Goal: Obtain resource: Download file/media

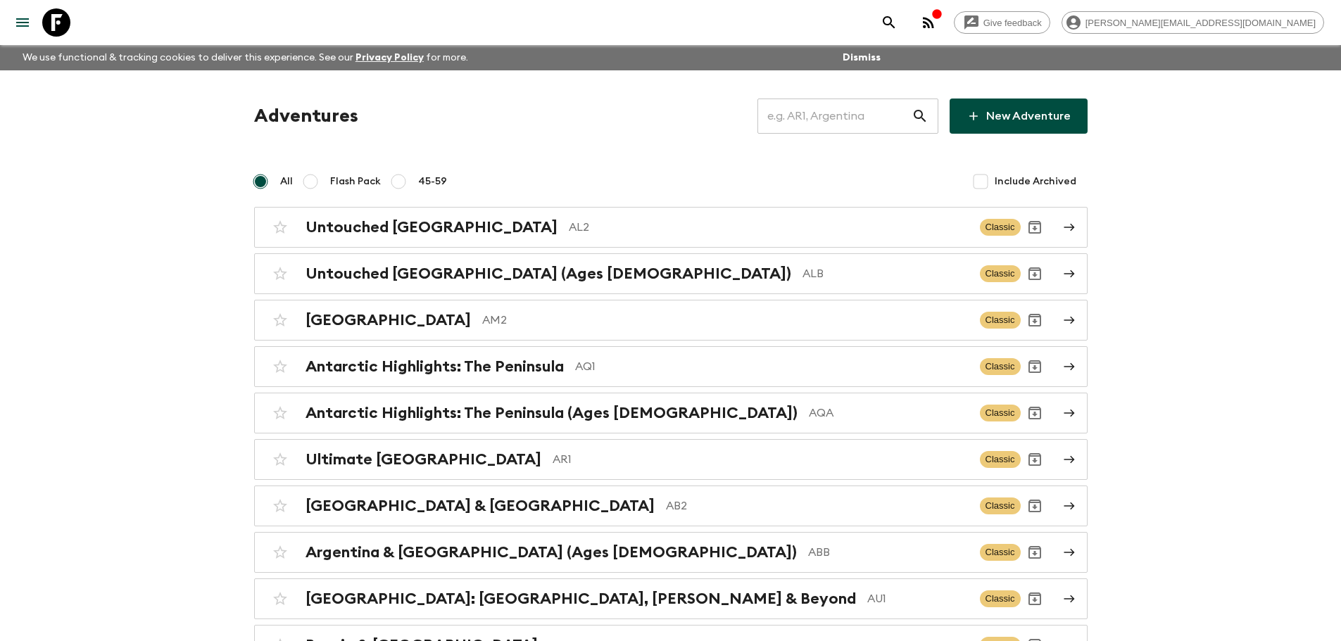
click at [897, 126] on input "text" at bounding box center [834, 115] width 154 height 39
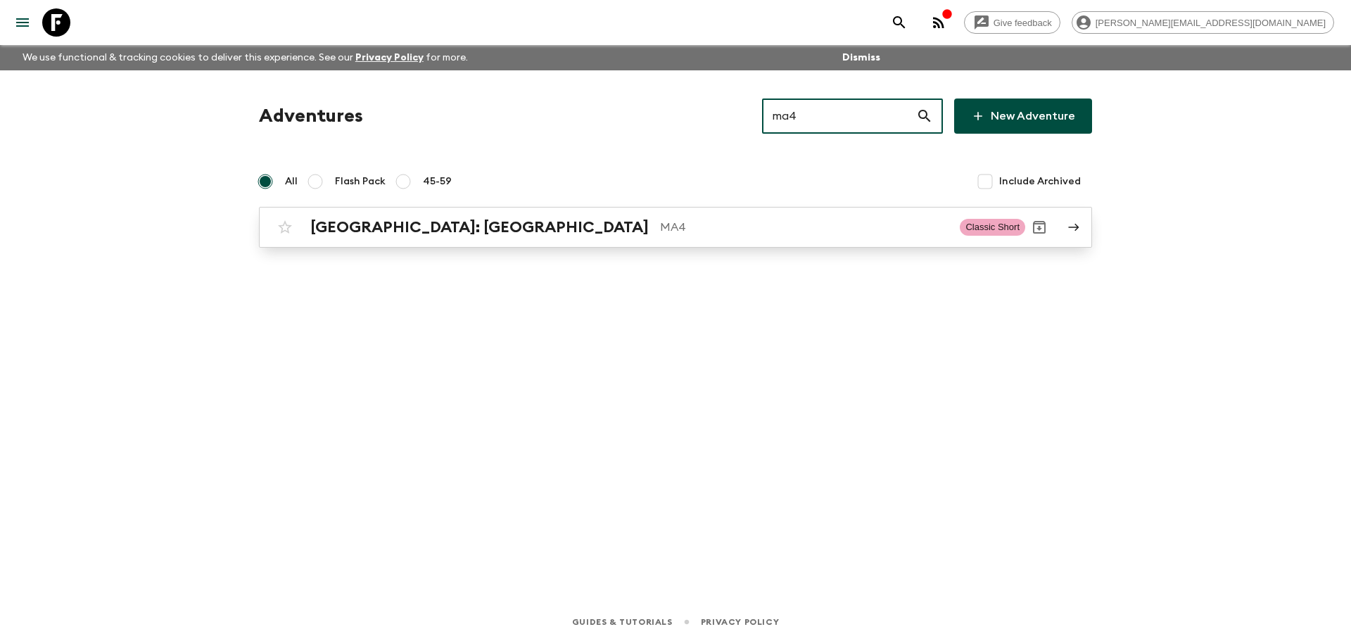
type input "ma4"
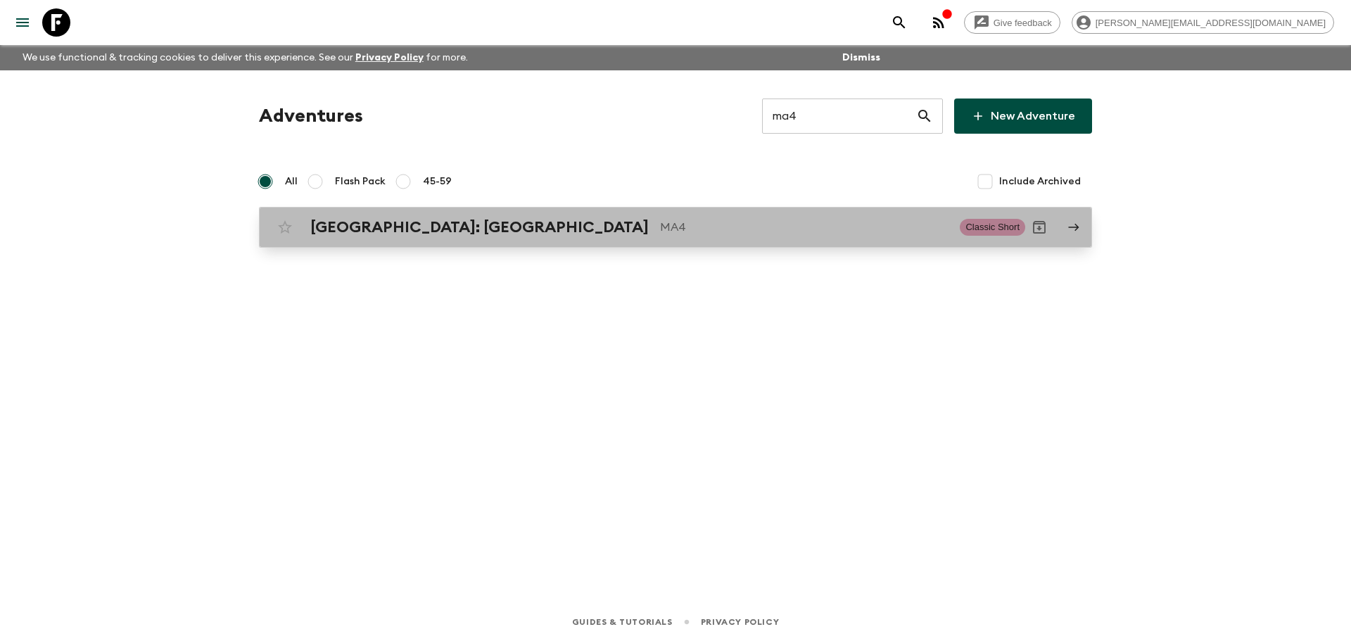
click at [660, 229] on p "MA4" at bounding box center [804, 227] width 289 height 17
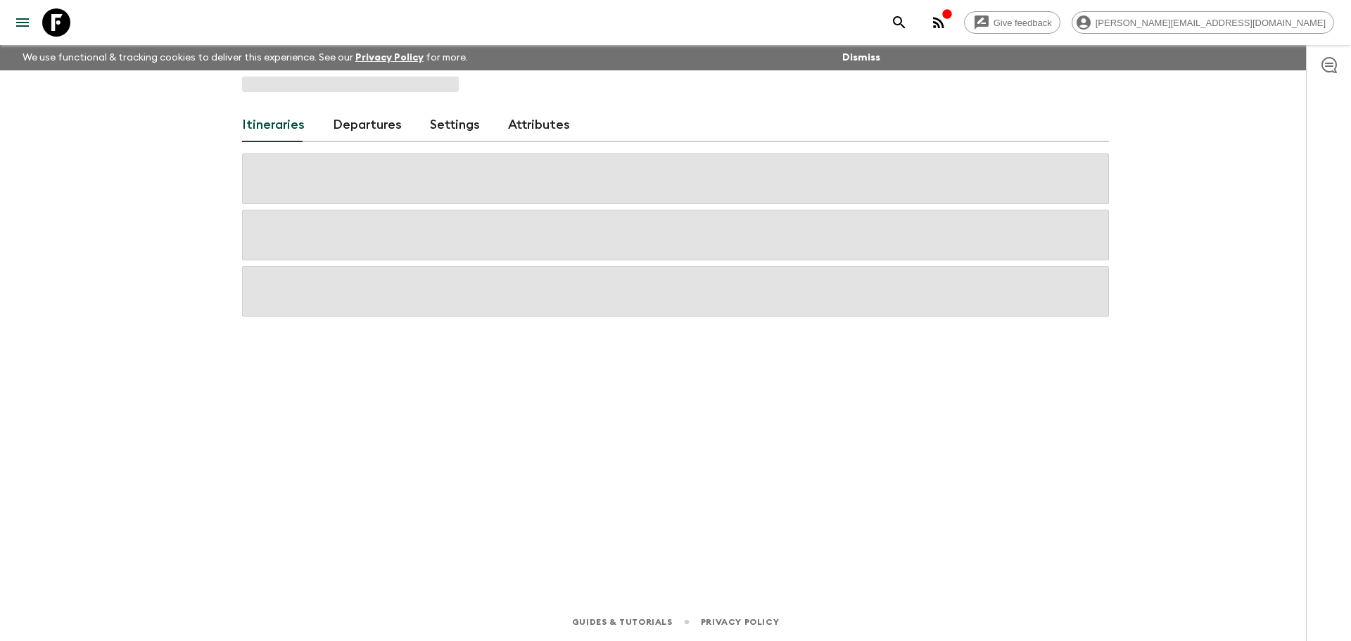
click at [380, 125] on link "Departures" at bounding box center [367, 125] width 69 height 34
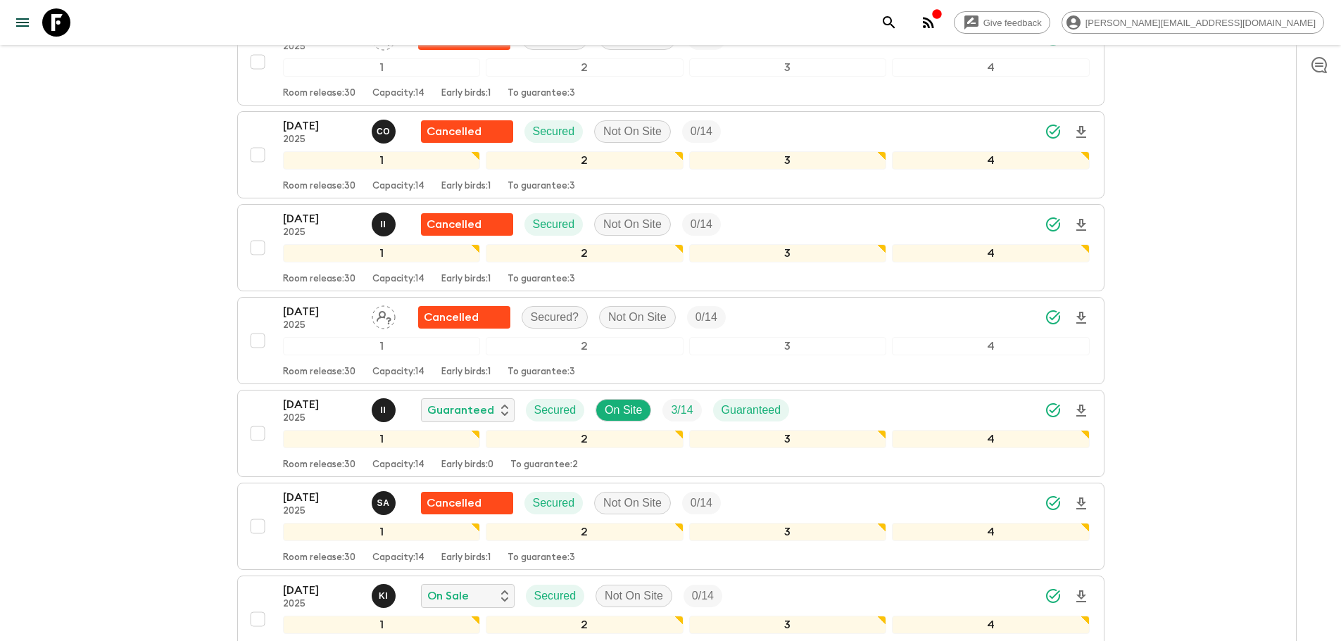
scroll to position [3077, 0]
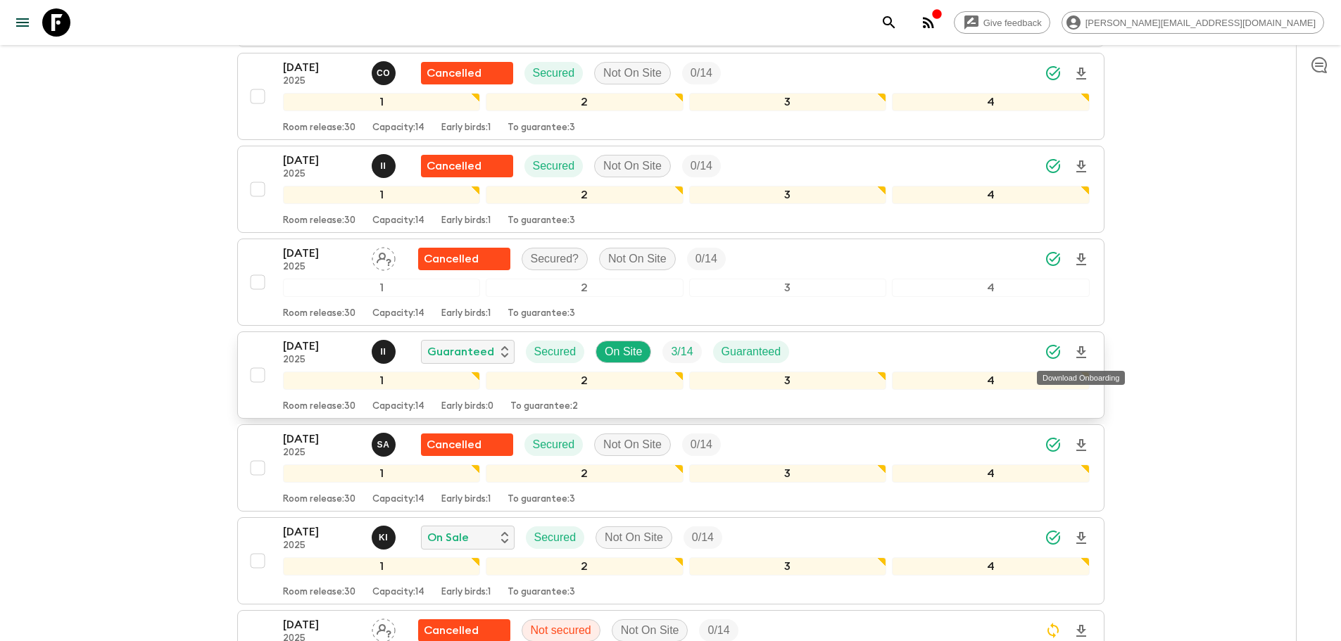
click at [1076, 353] on icon "Download Onboarding" at bounding box center [1081, 352] width 17 height 17
click at [32, 24] on button "menu" at bounding box center [22, 22] width 28 height 28
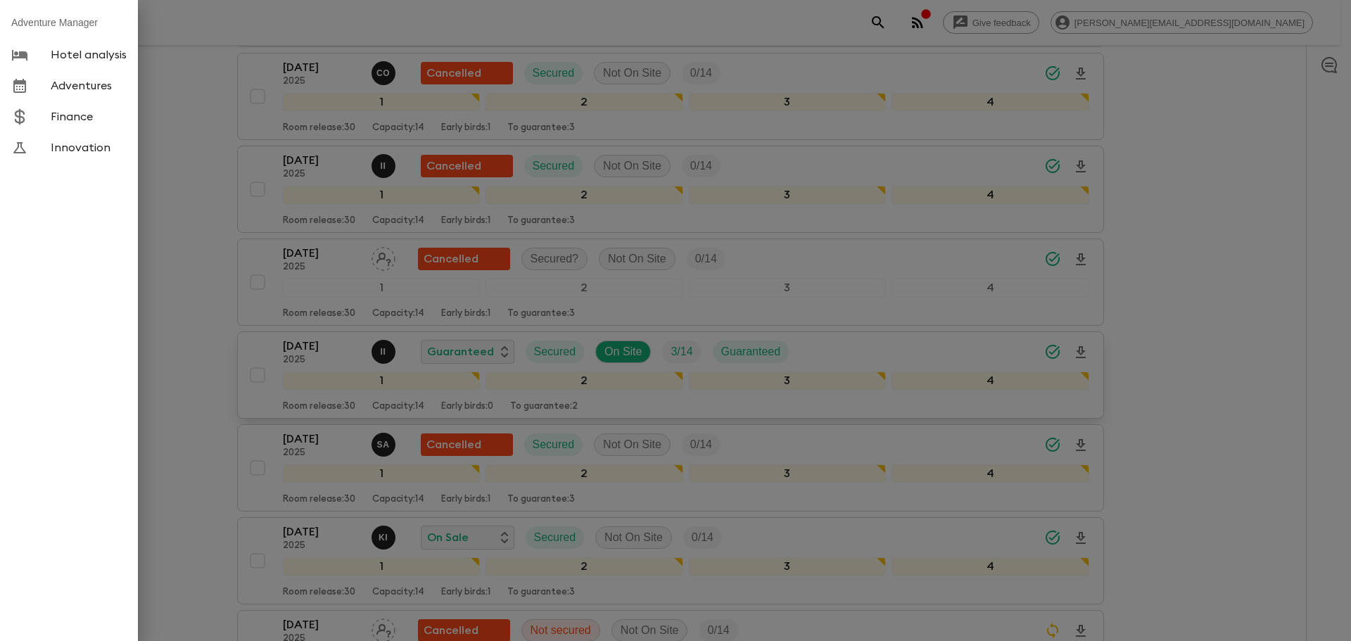
click at [52, 17] on li "Adventure Manager" at bounding box center [69, 23] width 138 height 34
drag, startPoint x: 174, startPoint y: 17, endPoint x: 41, endPoint y: 31, distance: 133.8
click at [172, 17] on div at bounding box center [675, 320] width 1351 height 641
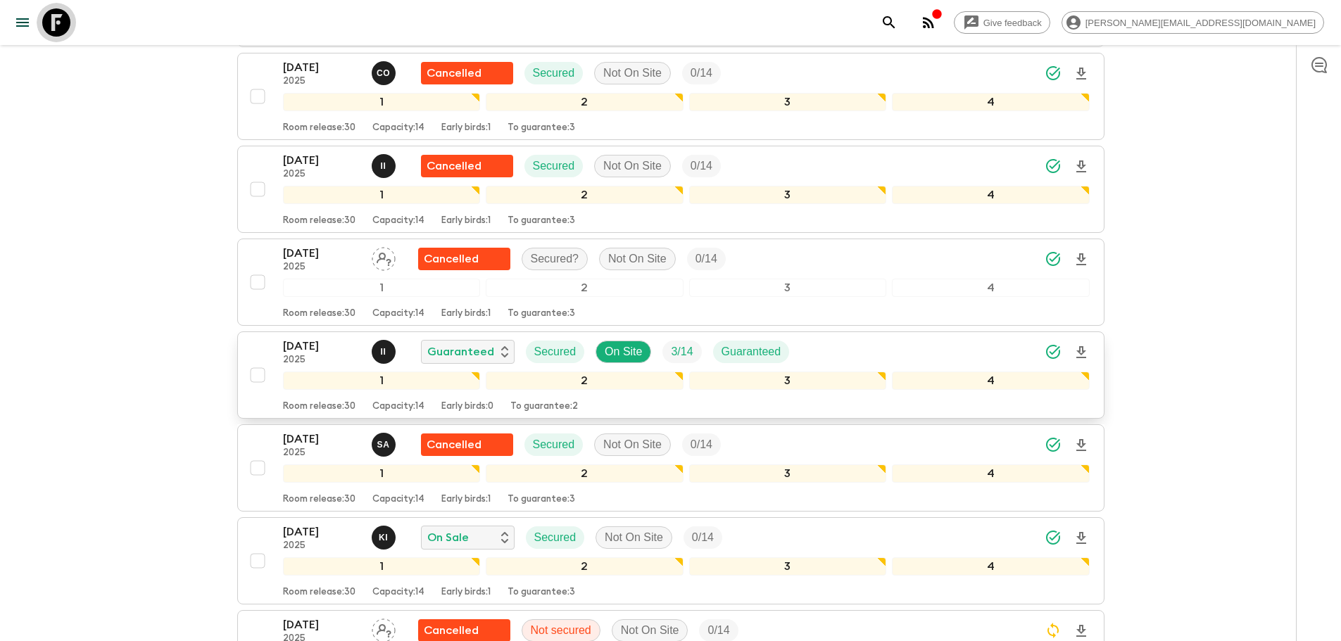
click at [52, 22] on icon at bounding box center [56, 22] width 28 height 28
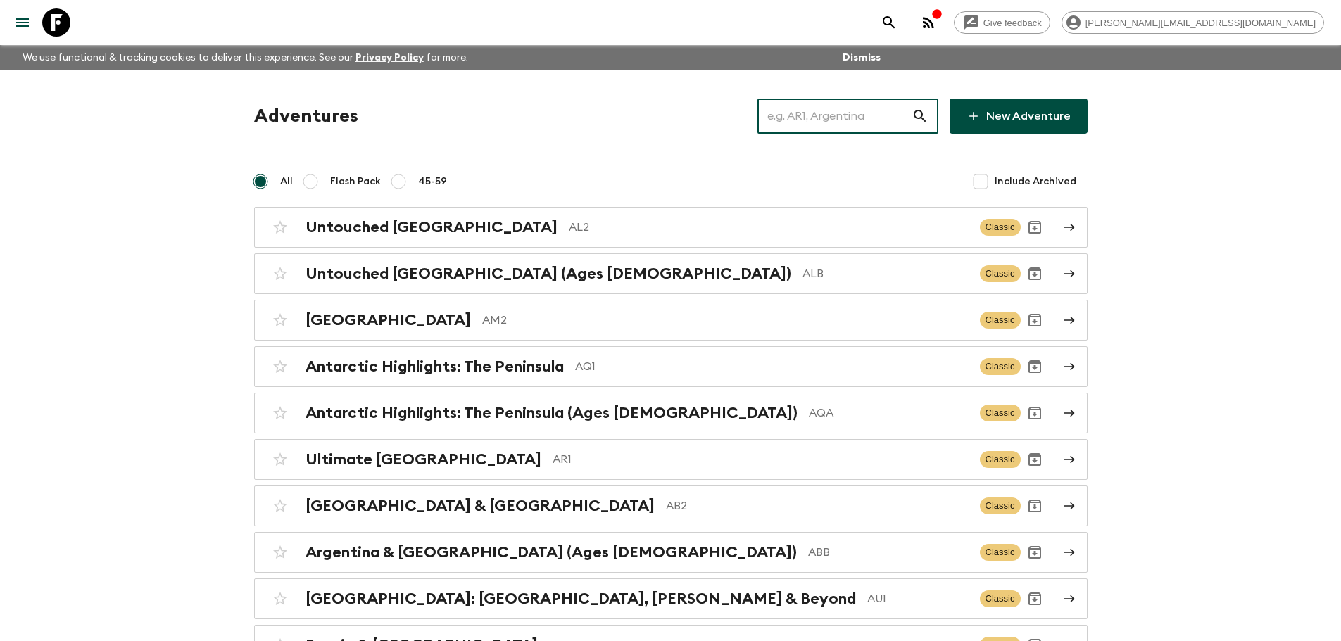
click at [790, 111] on input "text" at bounding box center [834, 115] width 154 height 39
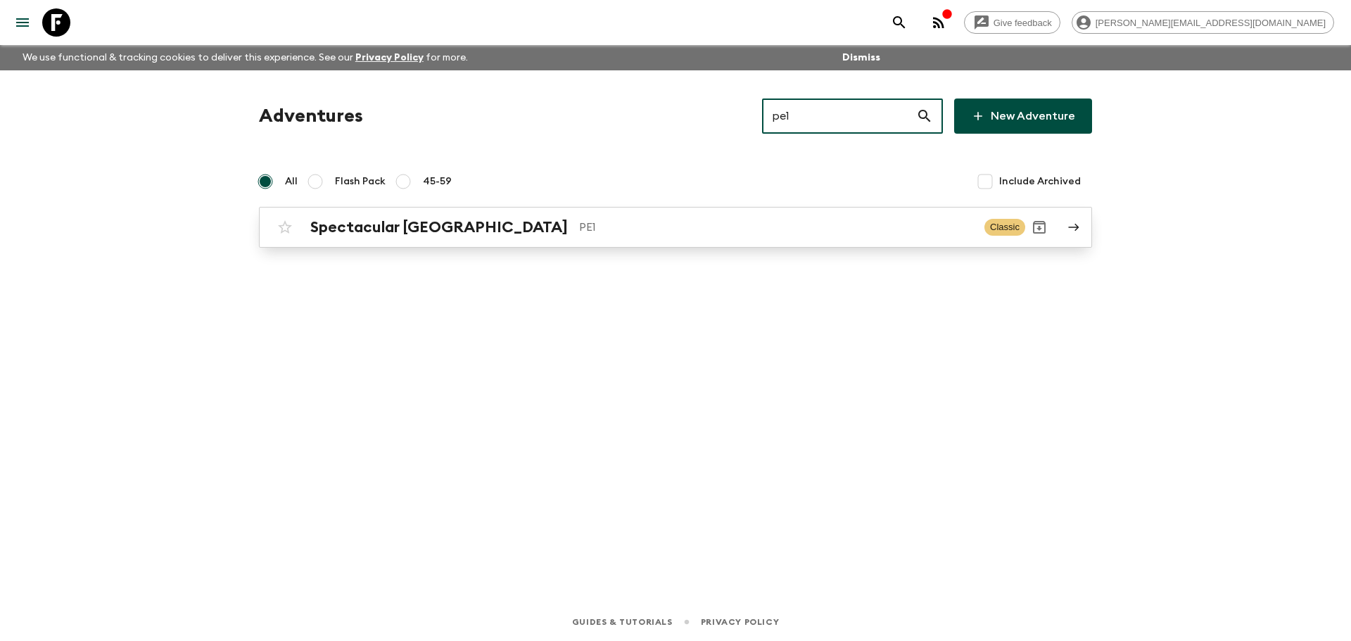
type input "pe1"
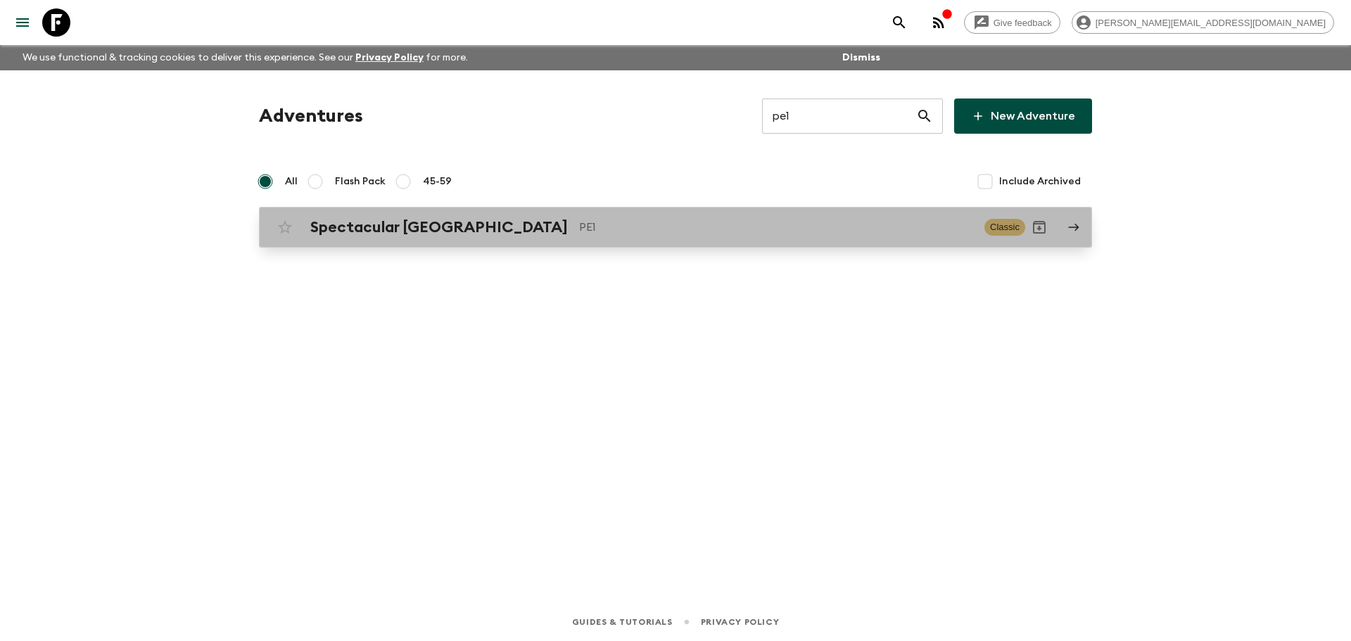
click at [590, 223] on p "PE1" at bounding box center [776, 227] width 394 height 17
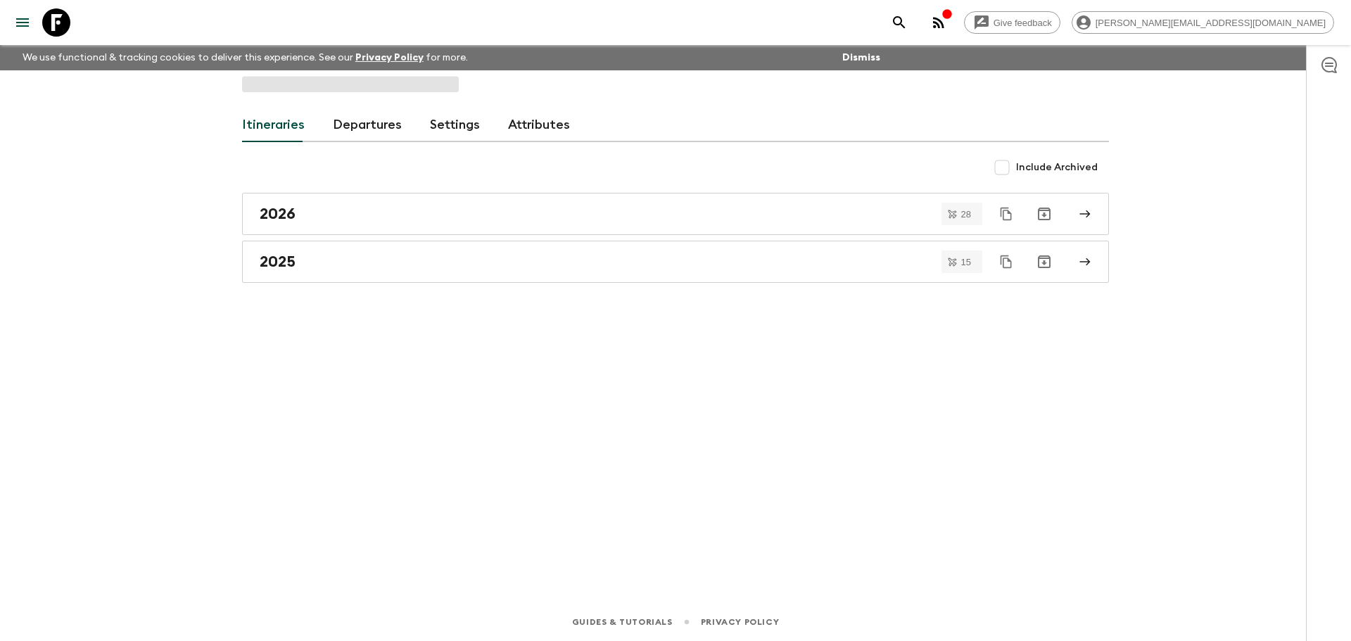
click at [372, 129] on link "Departures" at bounding box center [367, 125] width 69 height 34
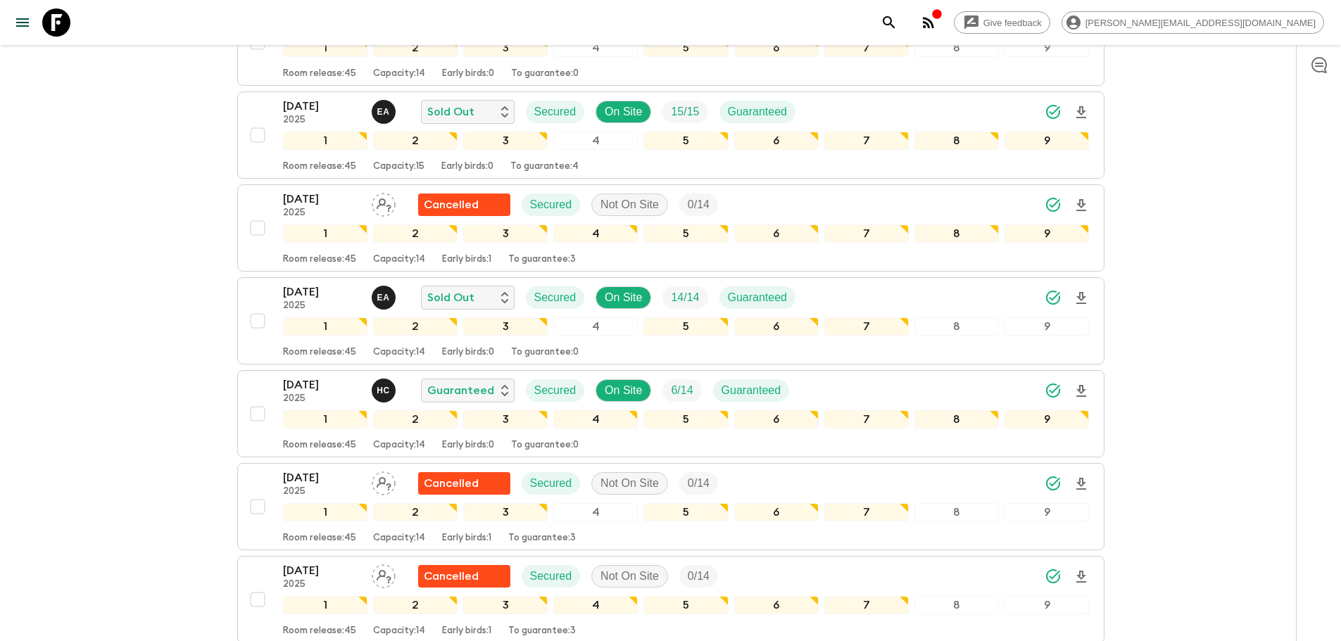
scroll to position [663, 0]
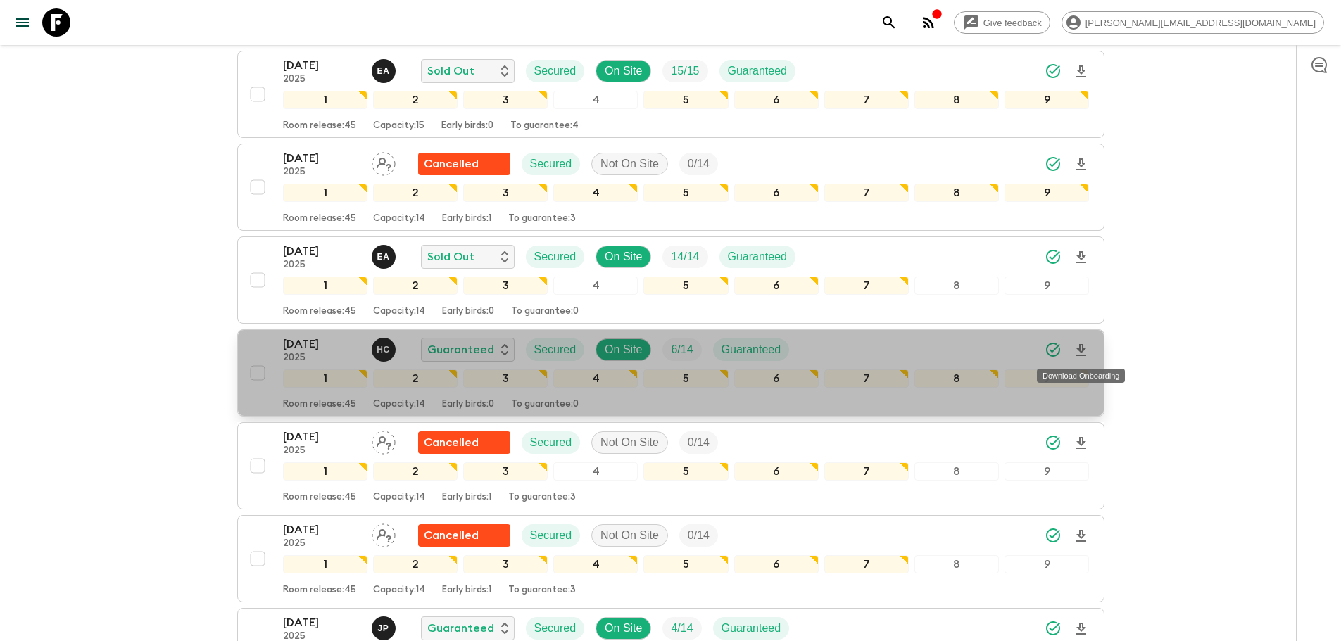
click at [1083, 346] on icon "Download Onboarding" at bounding box center [1081, 350] width 10 height 12
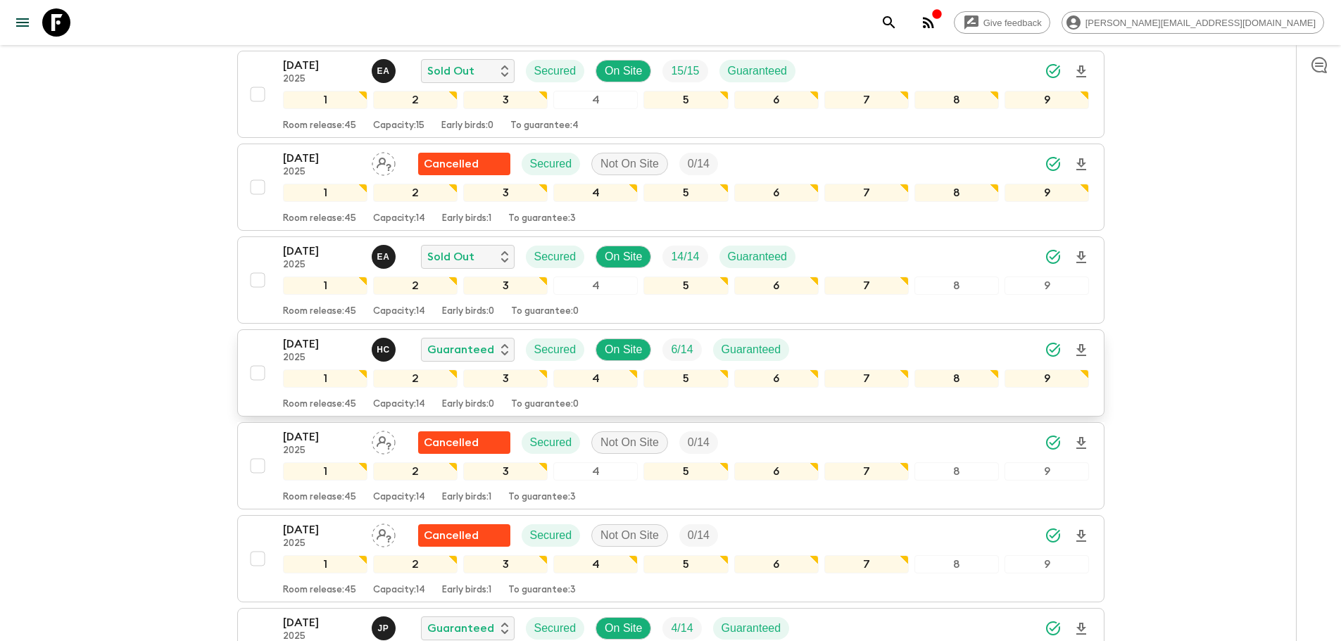
click at [61, 29] on icon at bounding box center [56, 22] width 28 height 28
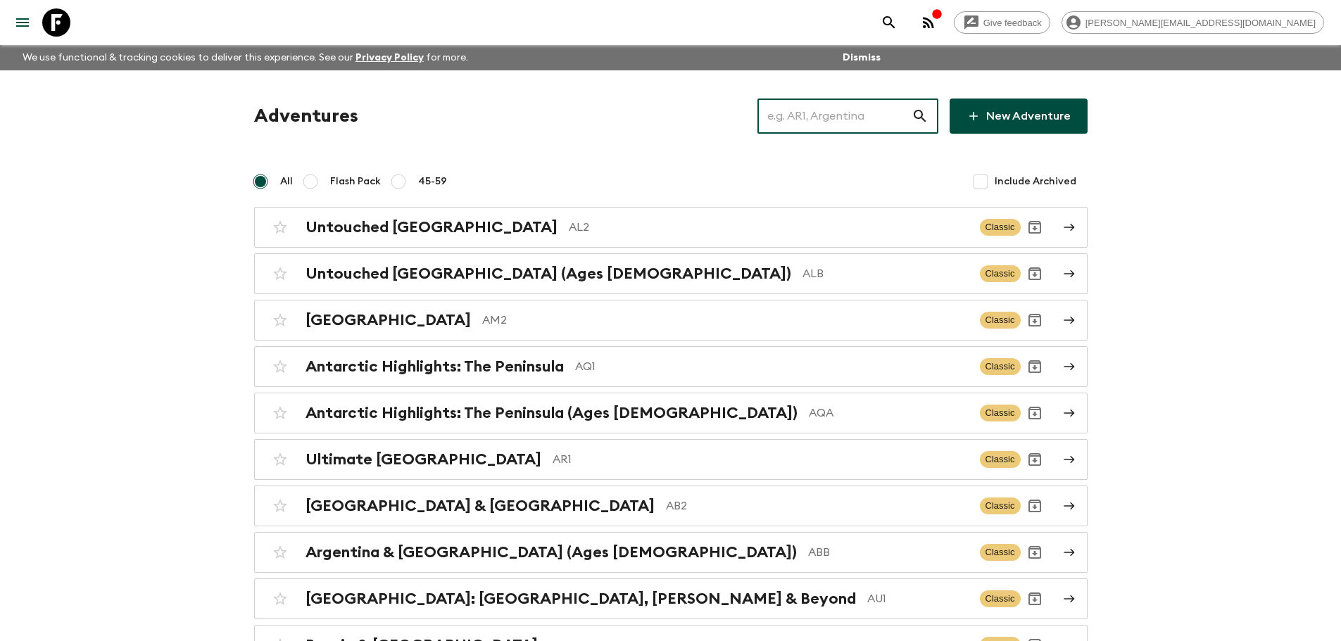
click at [793, 115] on input "text" at bounding box center [834, 115] width 154 height 39
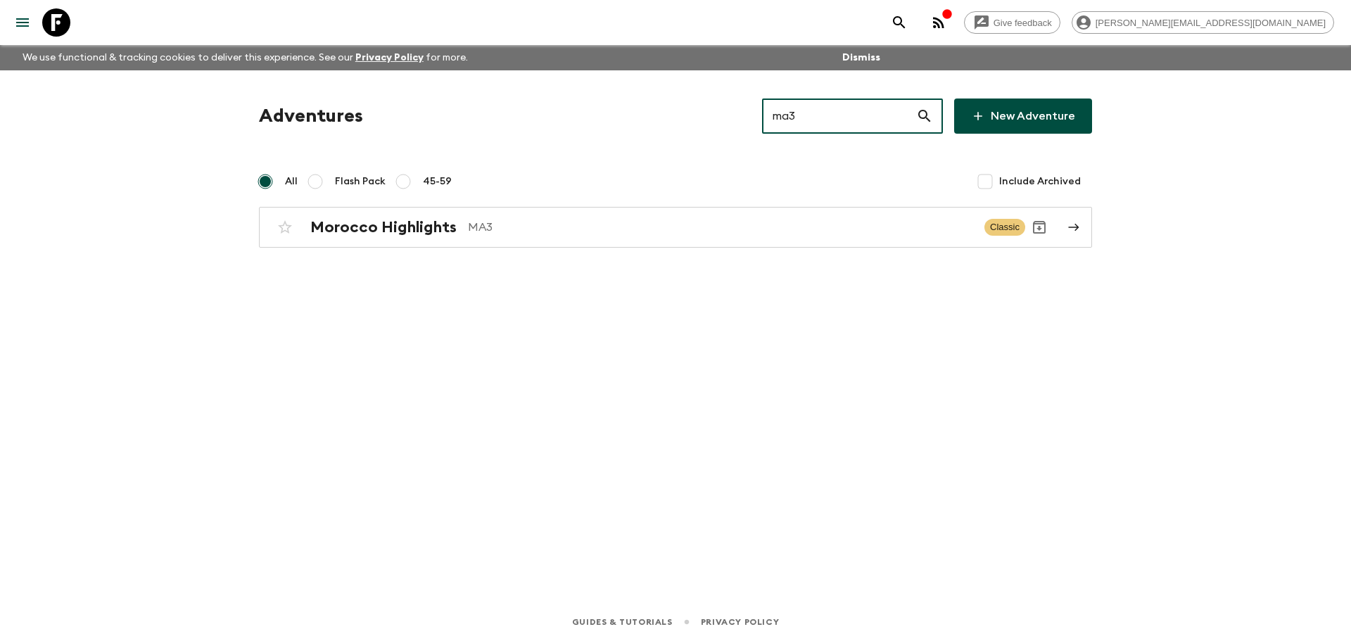
type input "ma3"
drag, startPoint x: 541, startPoint y: 251, endPoint x: 541, endPoint y: 236, distance: 14.8
click at [541, 247] on div "Adventures ma3 ​ New Adventure All Flash Pack 45-59 Include Archived [GEOGRAPHI…" at bounding box center [675, 316] width 901 height 493
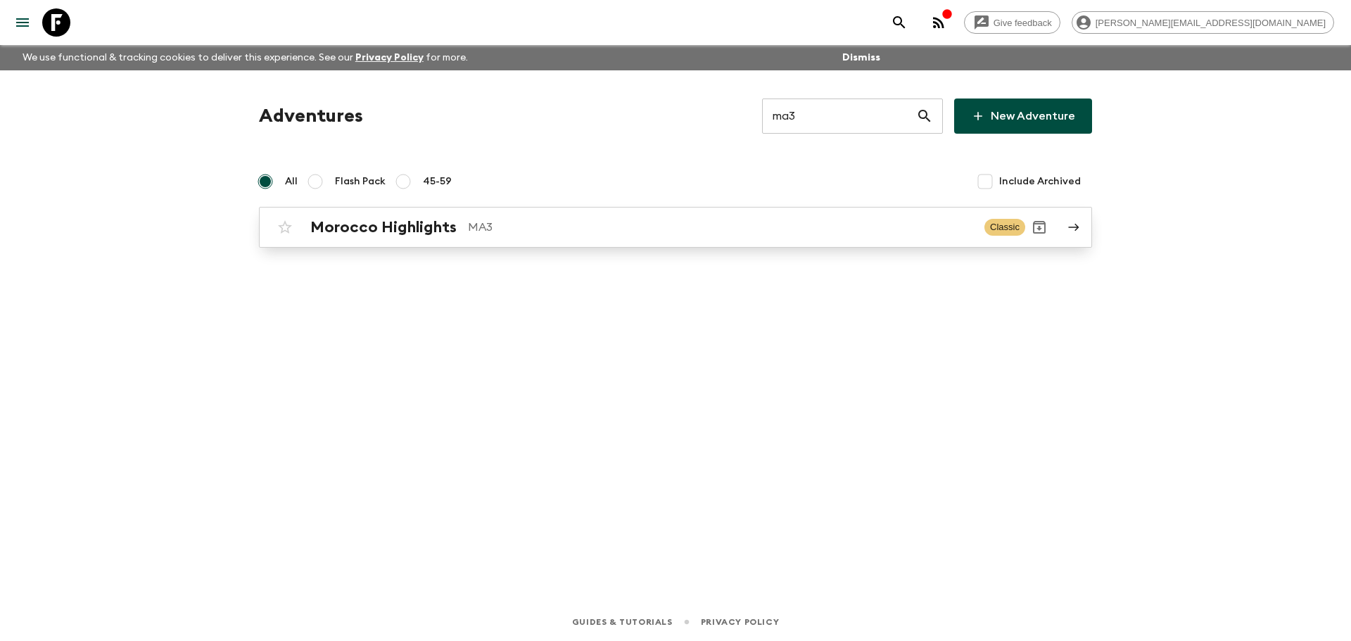
click at [541, 236] on div "Morocco Highlights MA3 Classic" at bounding box center [648, 227] width 755 height 28
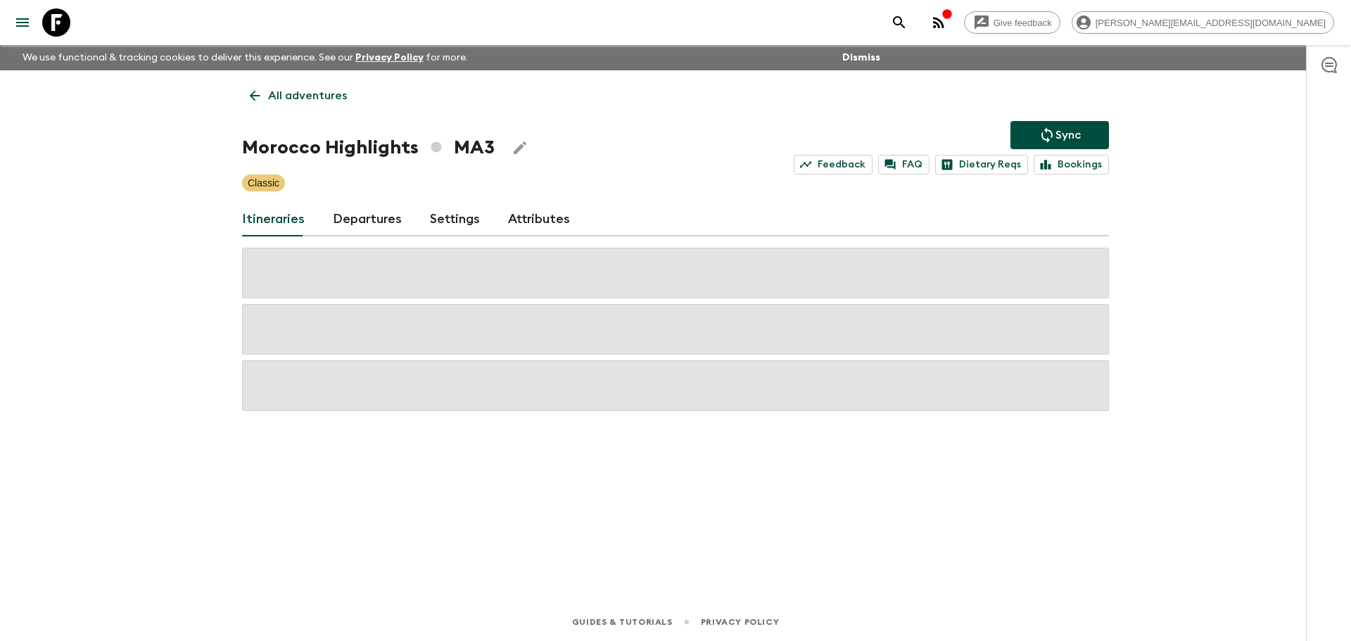
click at [339, 213] on link "Departures" at bounding box center [367, 220] width 69 height 34
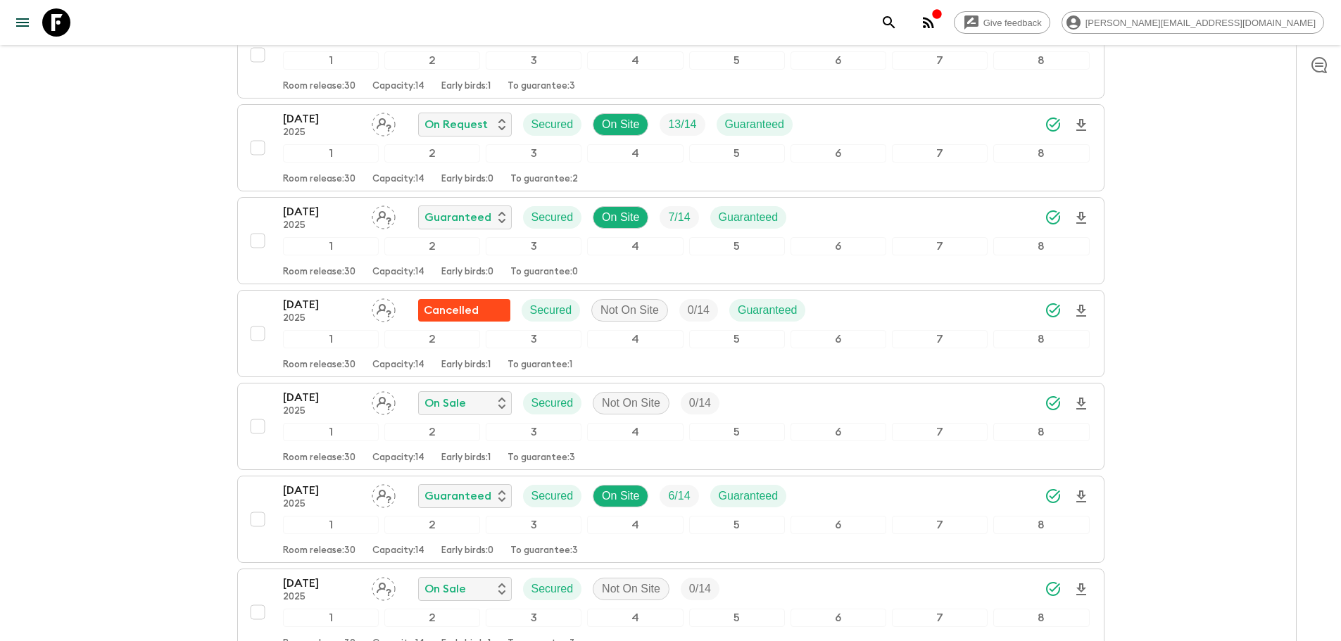
scroll to position [686, 0]
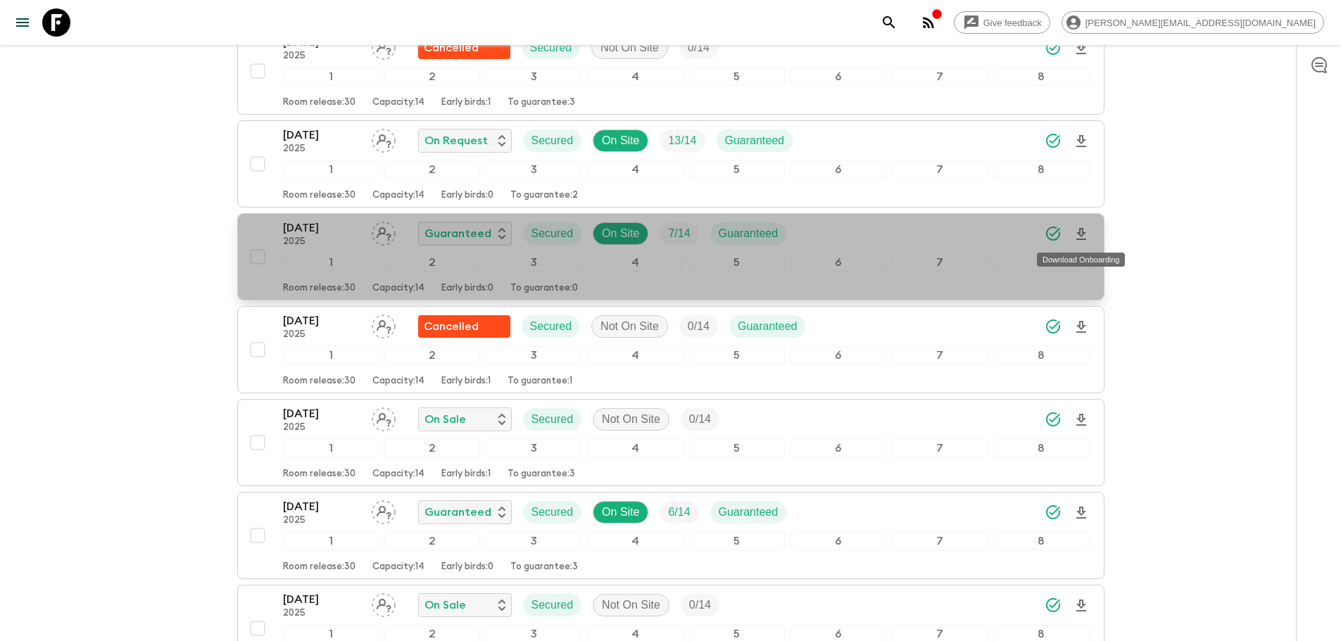
click at [1085, 234] on icon "Download Onboarding" at bounding box center [1081, 234] width 17 height 17
